Goal: Find specific page/section: Find specific page/section

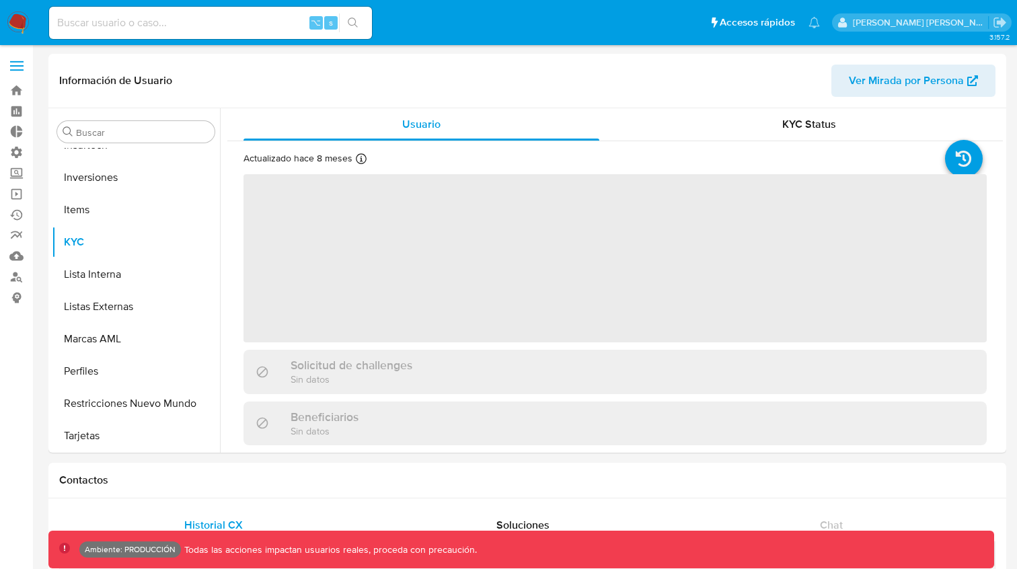
scroll to position [633, 0]
click at [185, 21] on input at bounding box center [210, 22] width 323 height 17
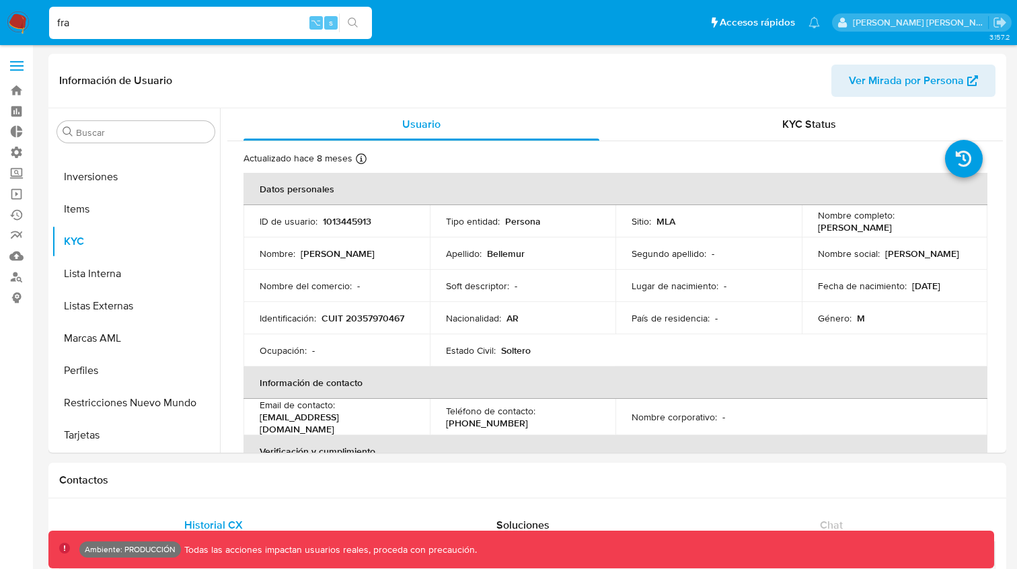
type input "frav"
select select "10"
type input "fravega"
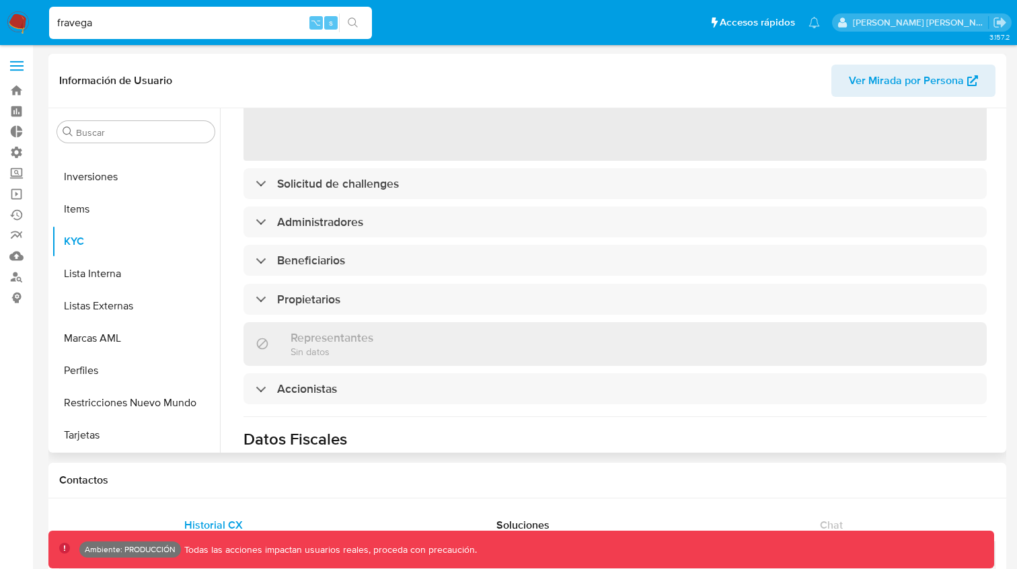
scroll to position [231, 0]
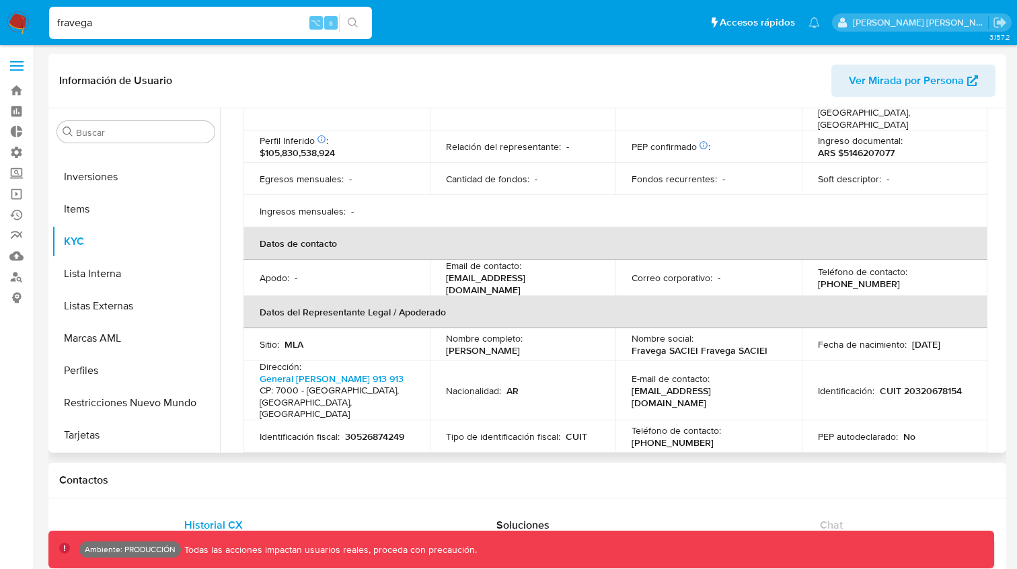
select select "10"
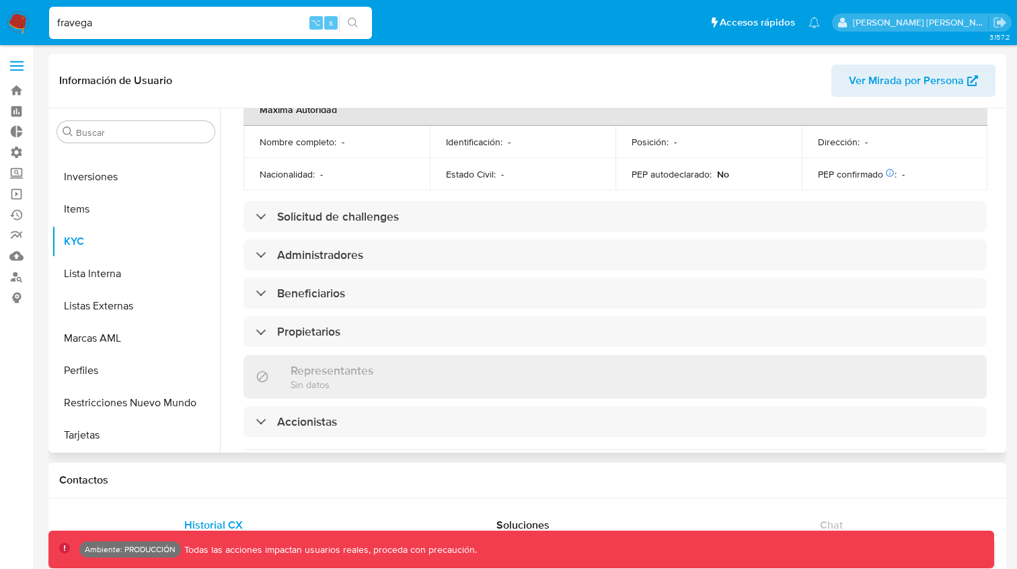
scroll to position [647, 0]
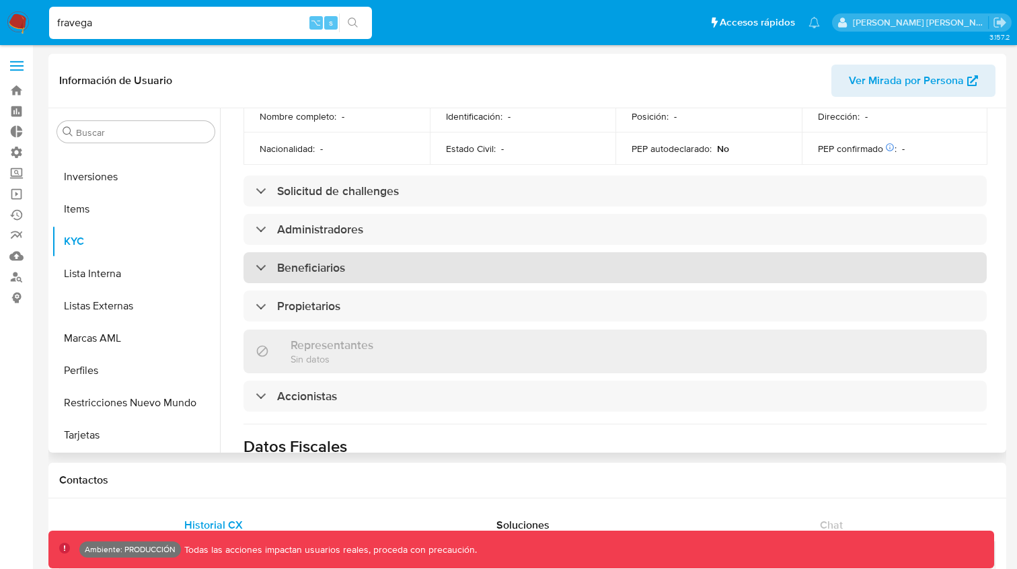
click at [255, 267] on div at bounding box center [255, 267] width 0 height 0
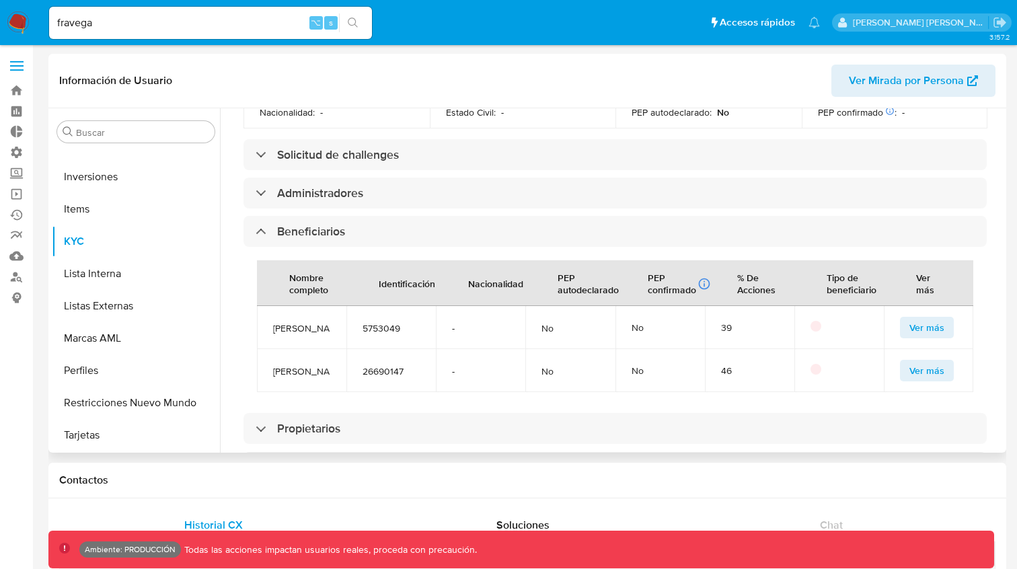
scroll to position [701, 0]
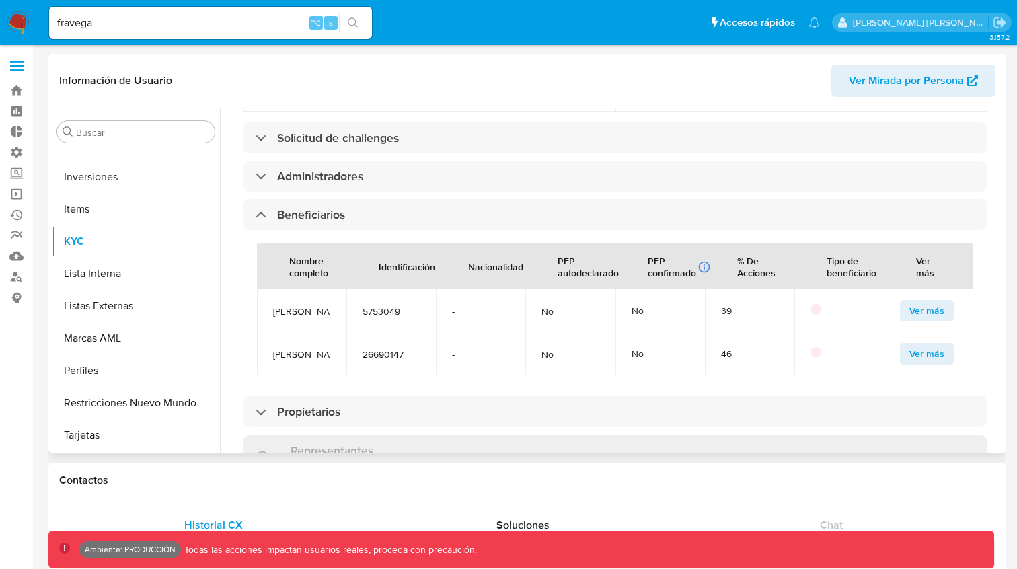
click at [924, 301] on span "Ver más" at bounding box center [926, 310] width 35 height 19
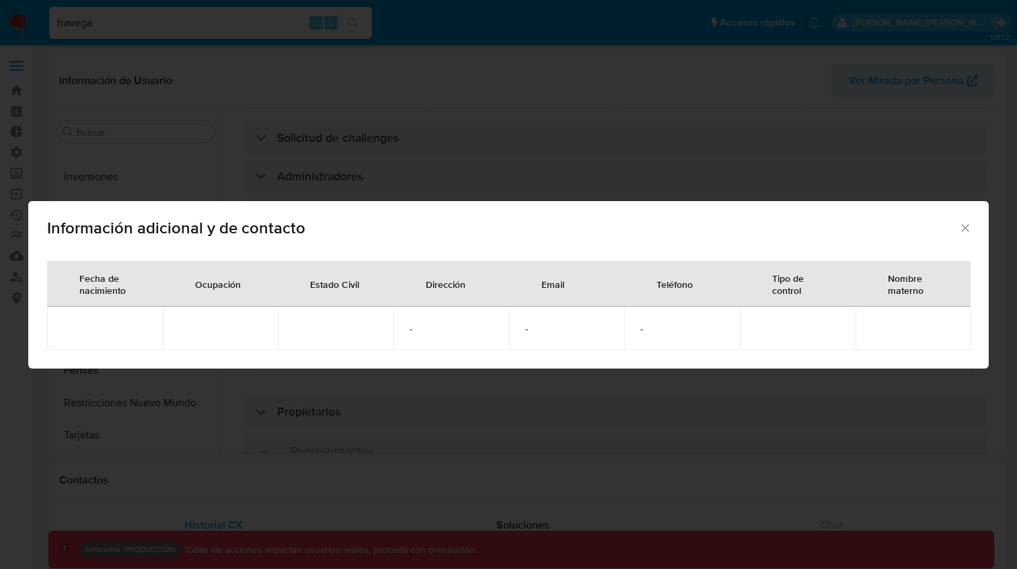
click at [965, 219] on div "Información adicional y de contacto" at bounding box center [508, 225] width 960 height 49
click at [963, 223] on icon "Cerrar" at bounding box center [964, 227] width 13 height 13
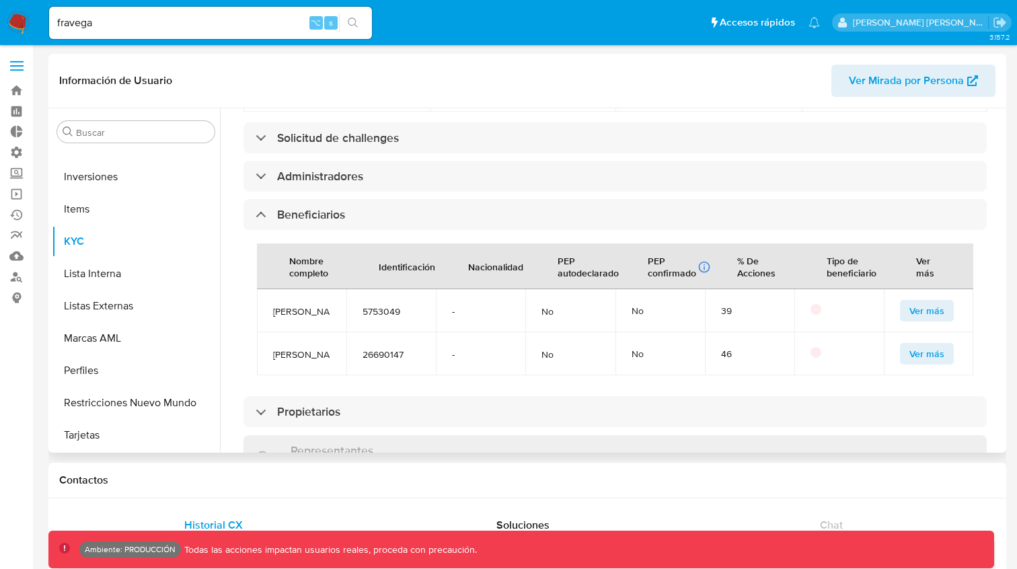
click at [615, 84] on header "Información de Usuario Ver Mirada por Persona" at bounding box center [527, 81] width 936 height 32
